Goal: Information Seeking & Learning: Learn about a topic

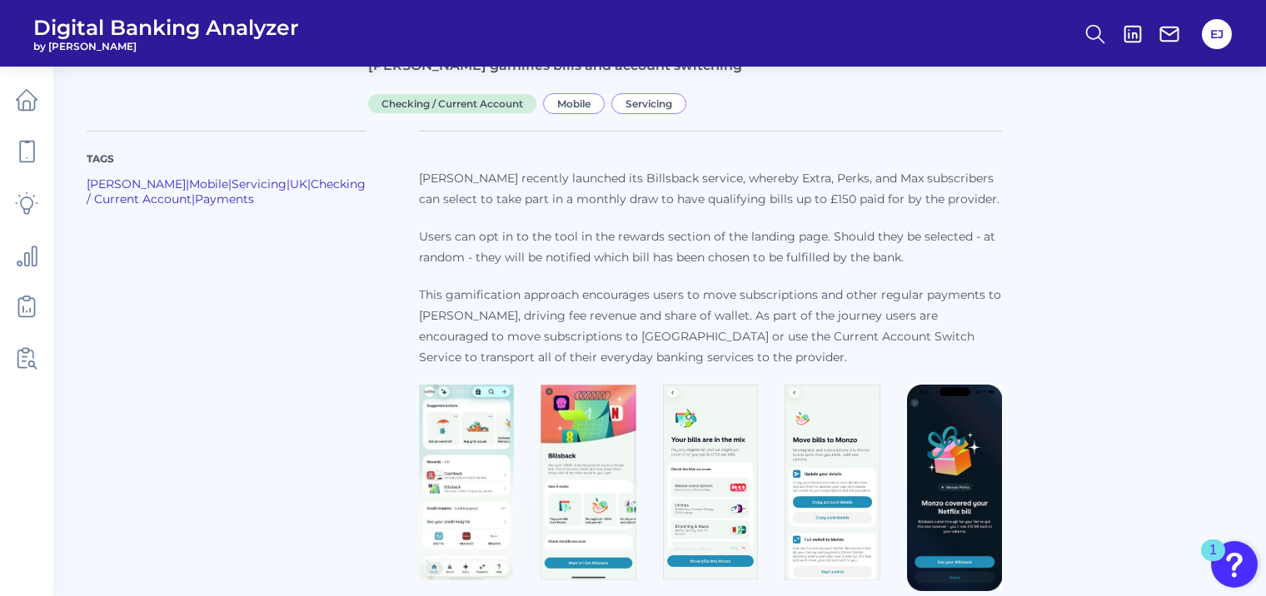
scroll to position [137, 0]
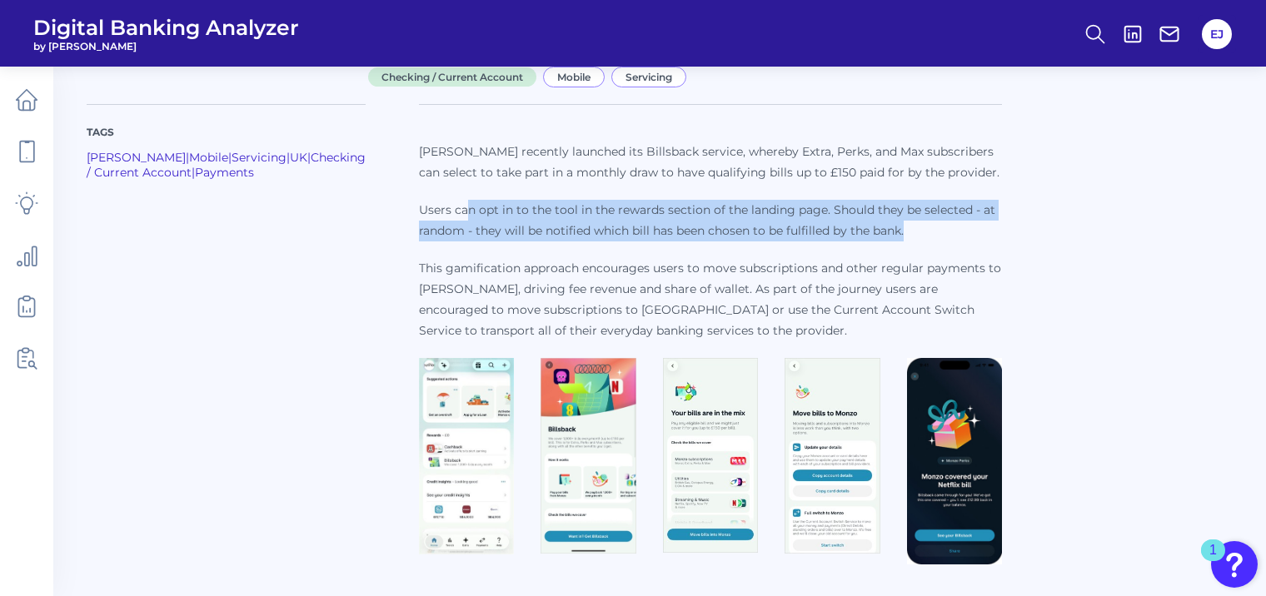
drag, startPoint x: 419, startPoint y: 209, endPoint x: 900, endPoint y: 238, distance: 481.5
click at [900, 238] on p "Users can opt in to the tool in the rewards section of the landing page. Should…" at bounding box center [710, 221] width 583 height 42
click at [886, 237] on p "Users can opt in to the tool in the rewards section of the landing page. Should…" at bounding box center [710, 221] width 583 height 42
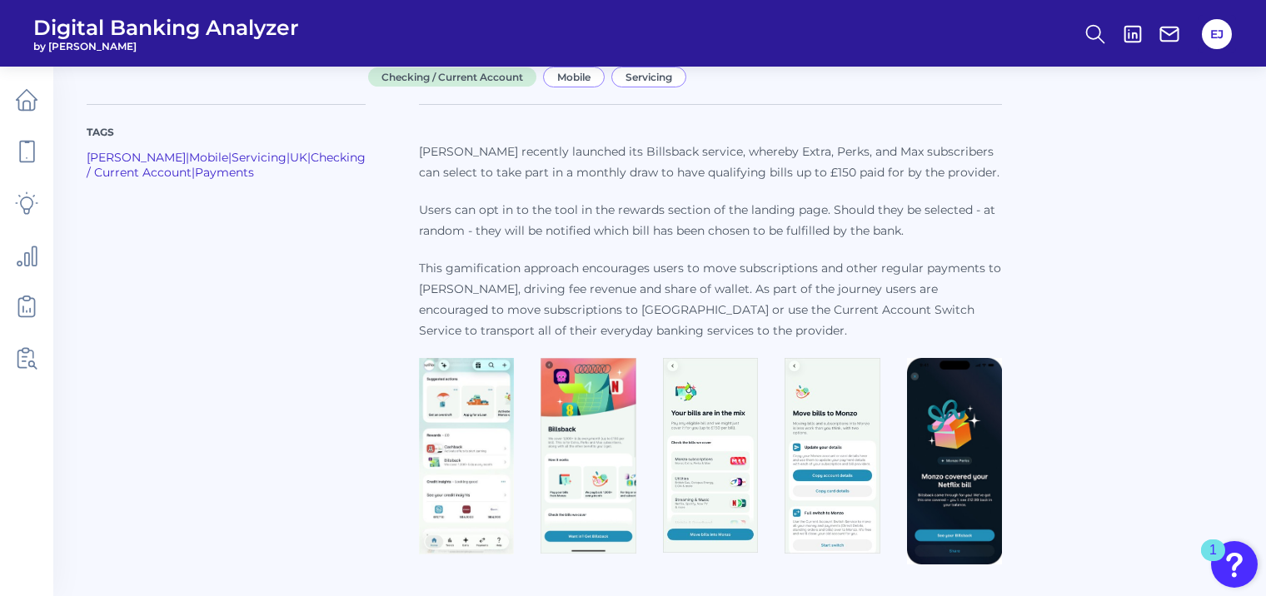
click at [419, 446] on img at bounding box center [466, 456] width 95 height 197
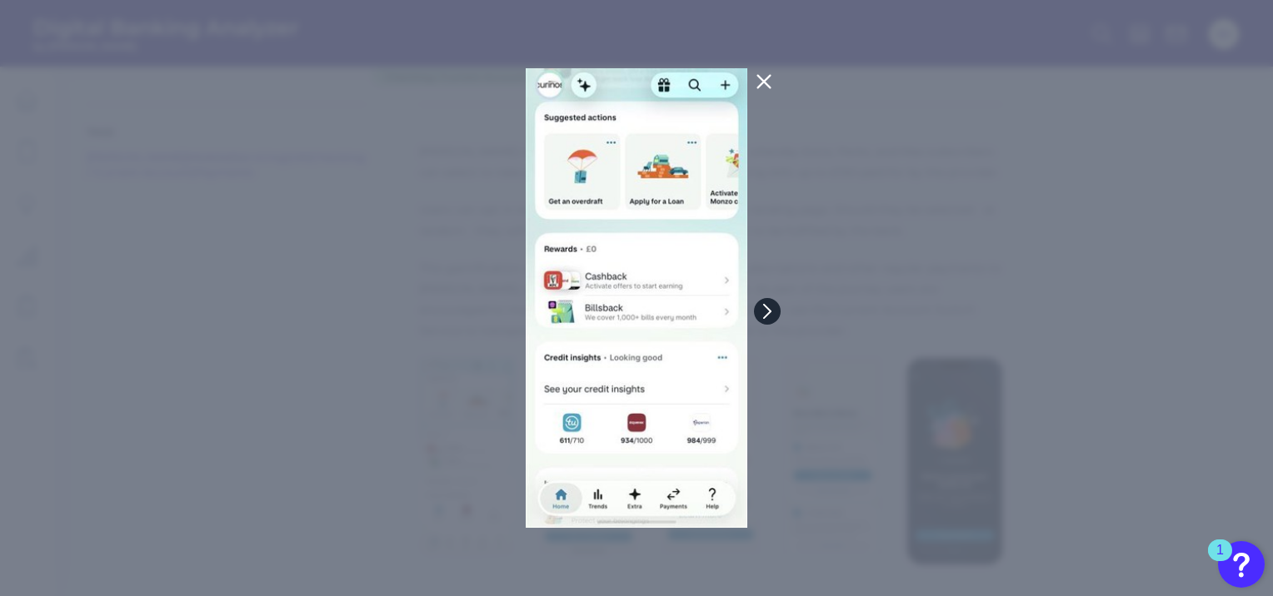
click at [770, 313] on icon at bounding box center [767, 311] width 15 height 15
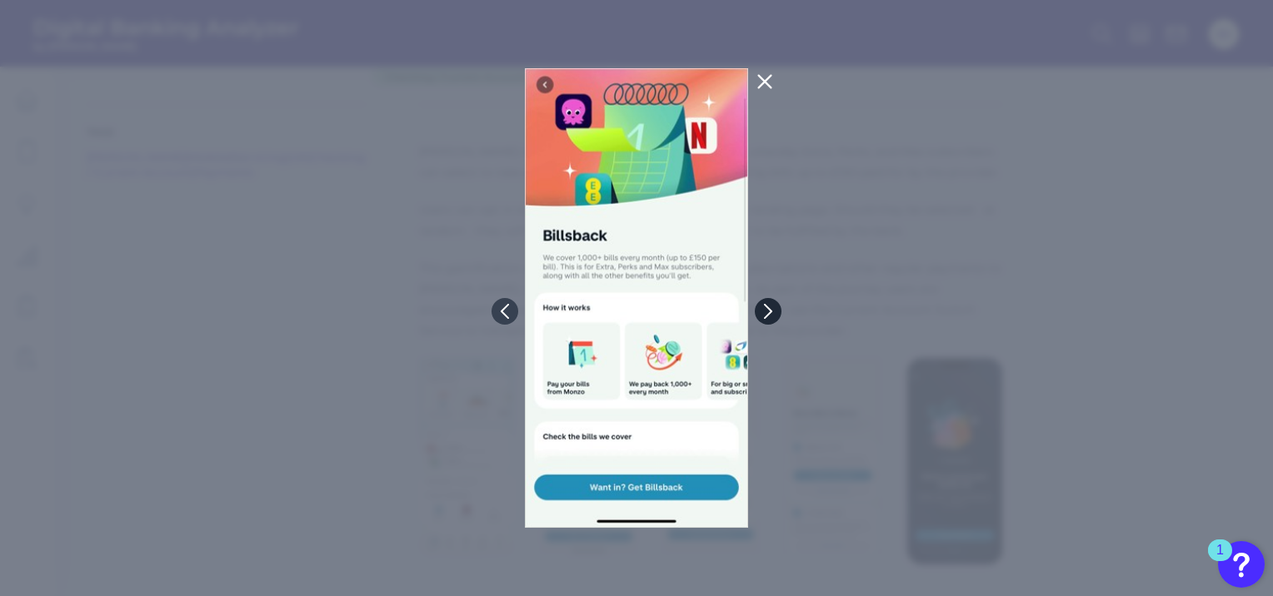
click at [770, 313] on icon at bounding box center [767, 311] width 15 height 15
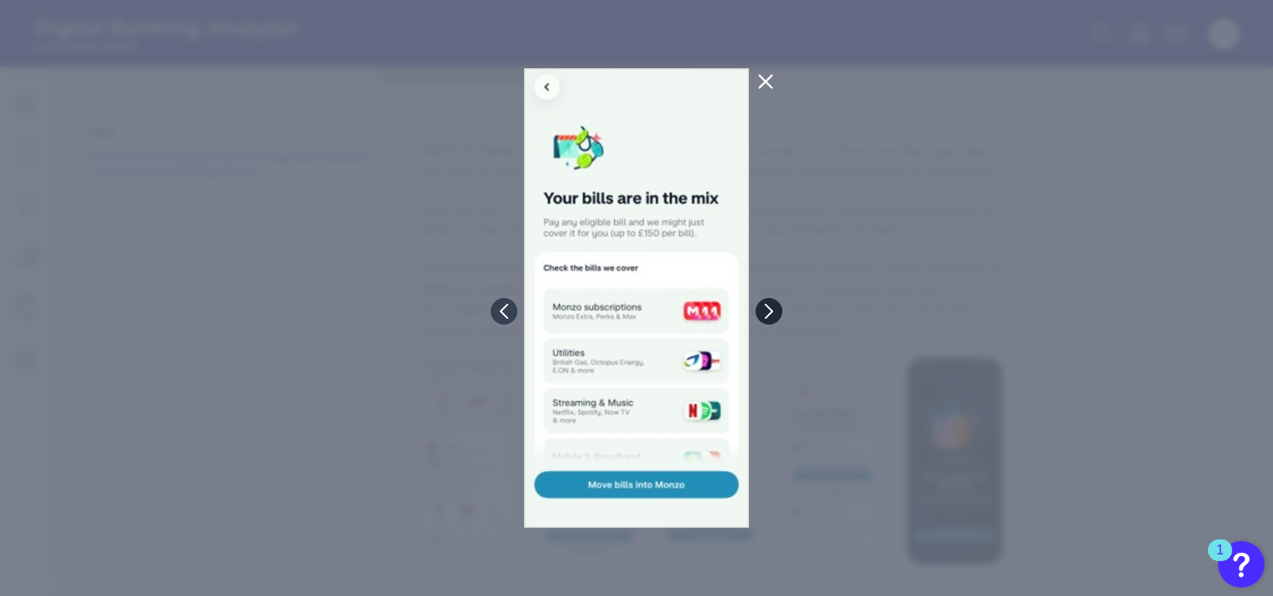
click at [770, 313] on icon at bounding box center [768, 311] width 7 height 13
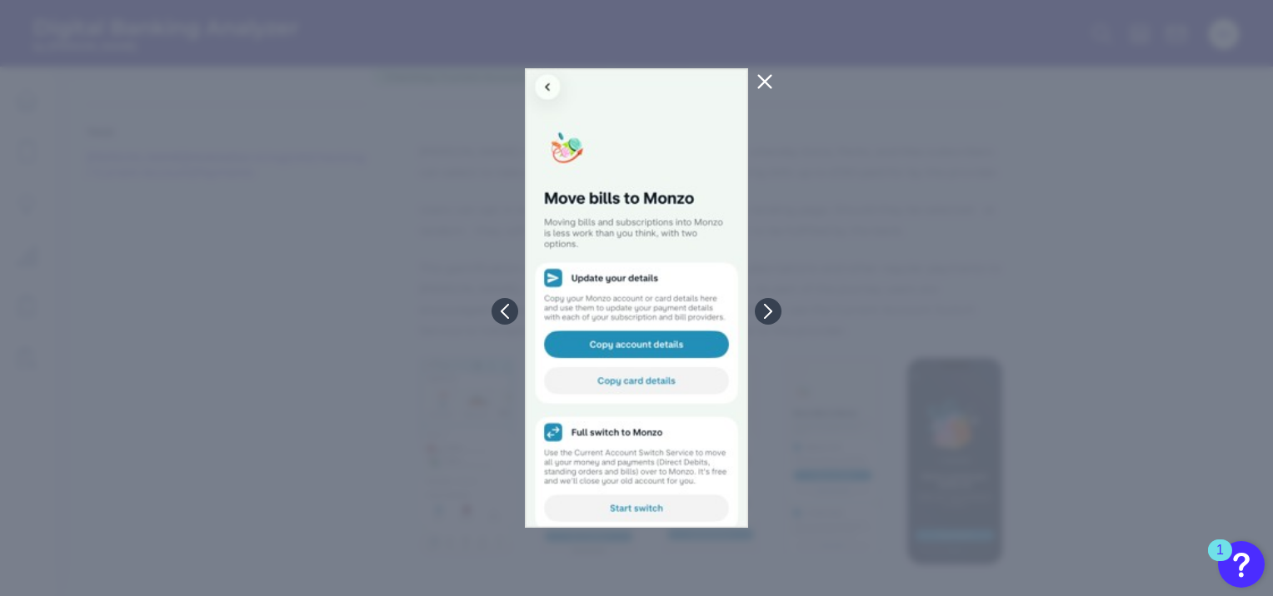
click at [835, 255] on div at bounding box center [636, 298] width 1273 height 596
click at [769, 83] on icon at bounding box center [765, 82] width 20 height 20
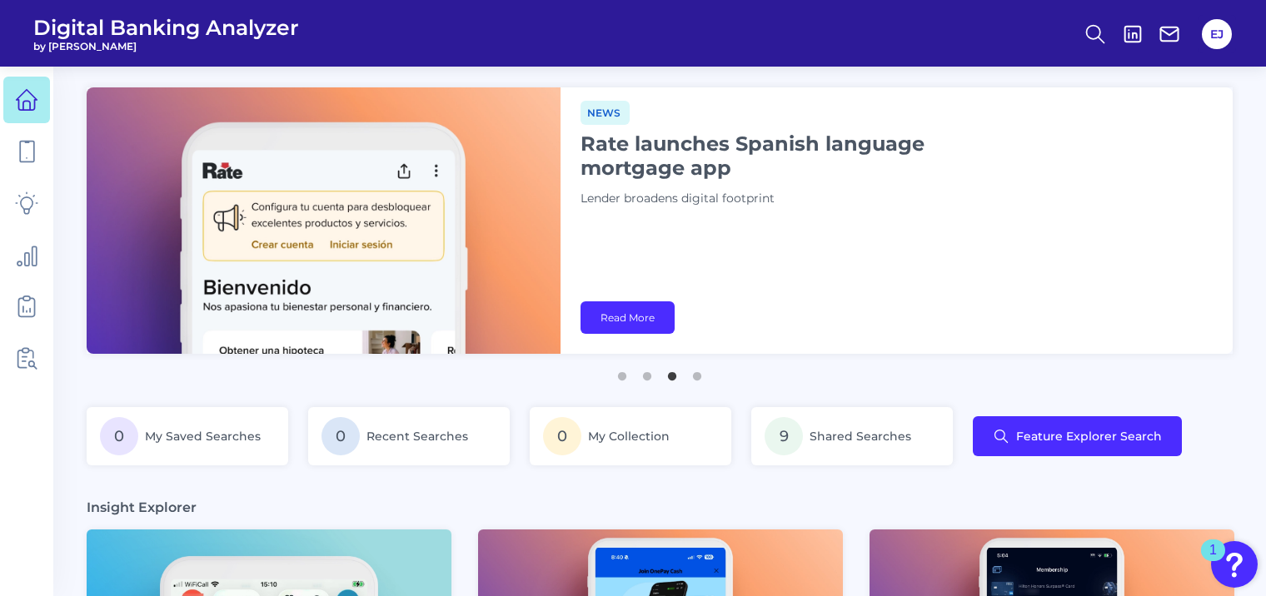
scroll to position [925, 0]
